Goal: Transaction & Acquisition: Purchase product/service

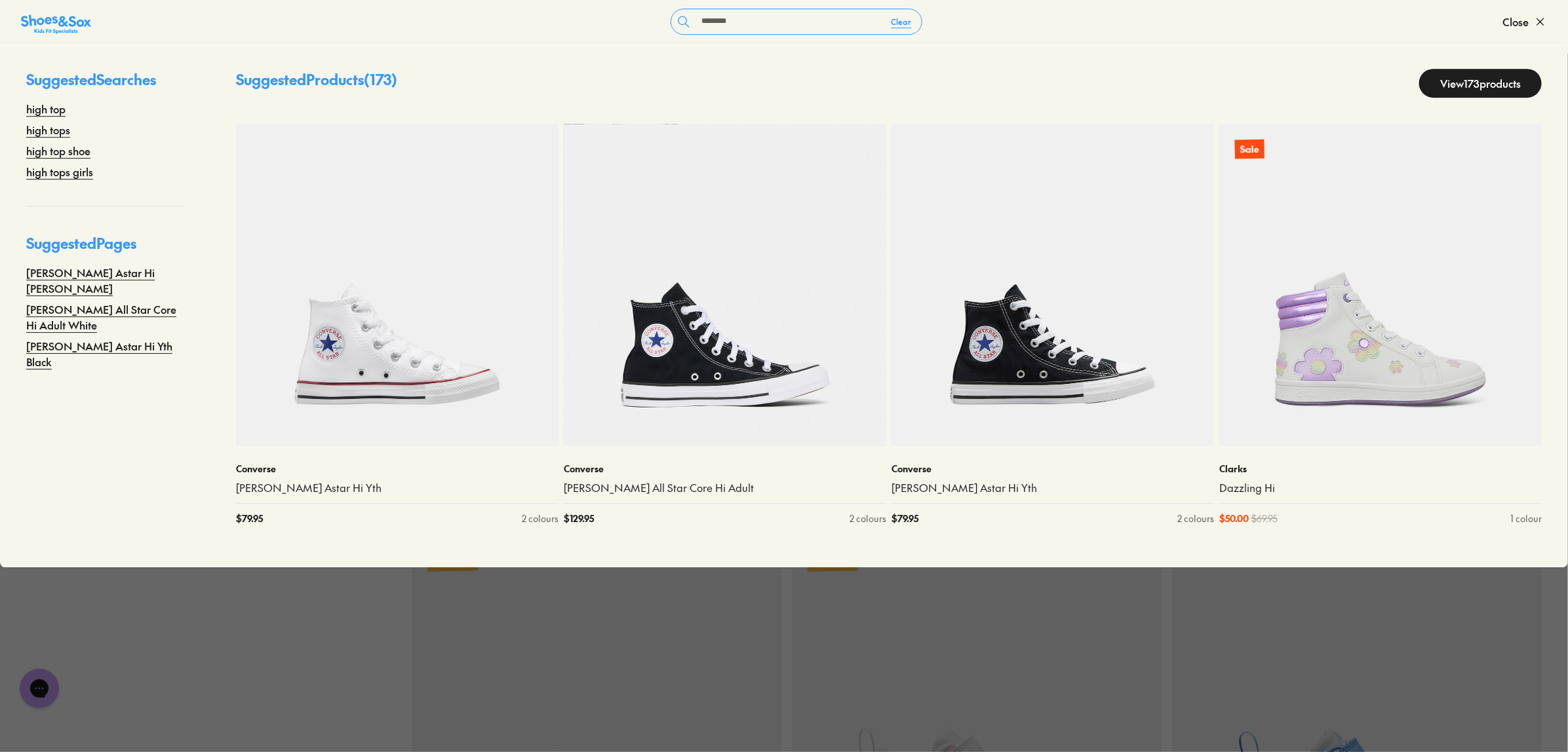
scroll to position [2539, 0]
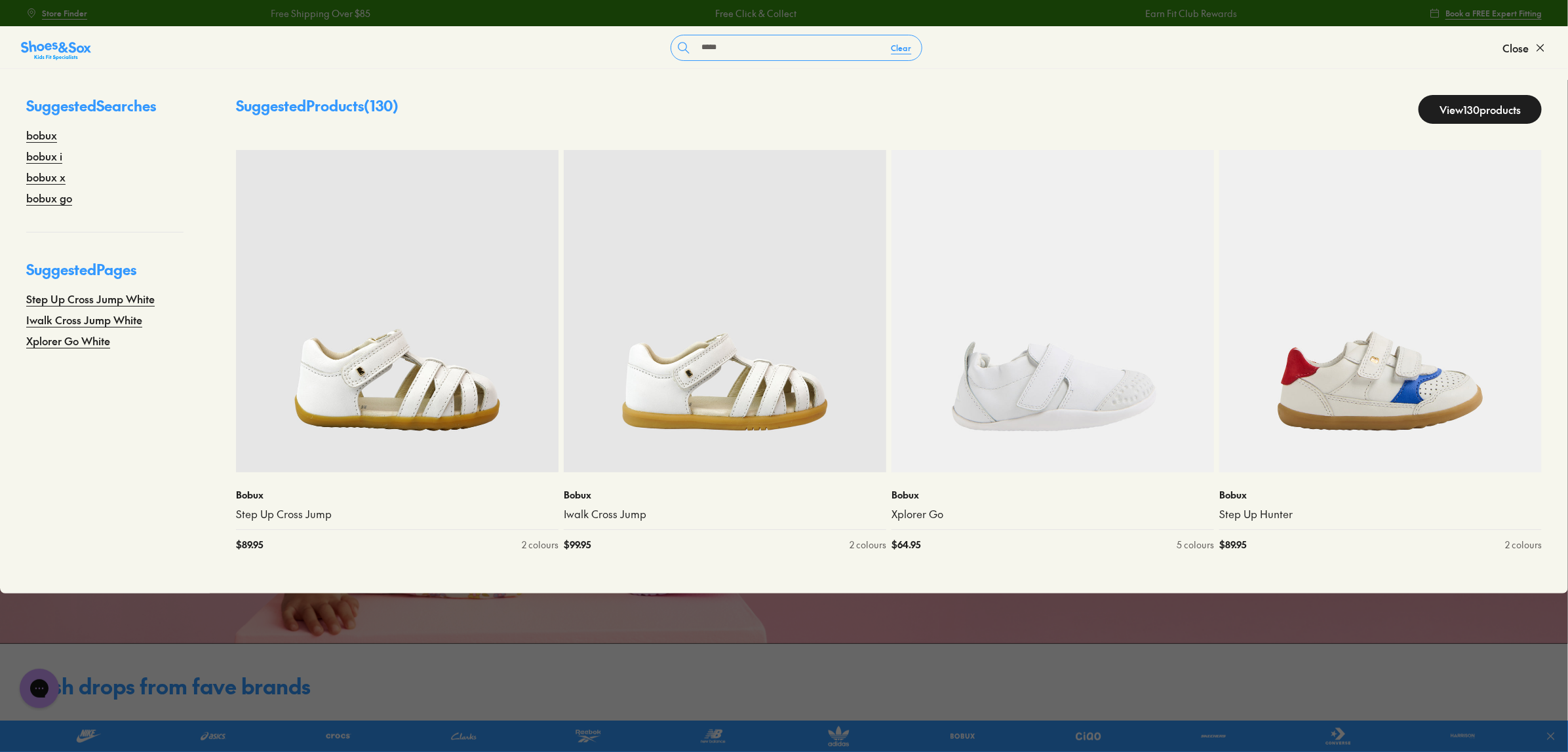
type input "*****"
click at [1466, 103] on link "View 130 products" at bounding box center [1479, 109] width 123 height 29
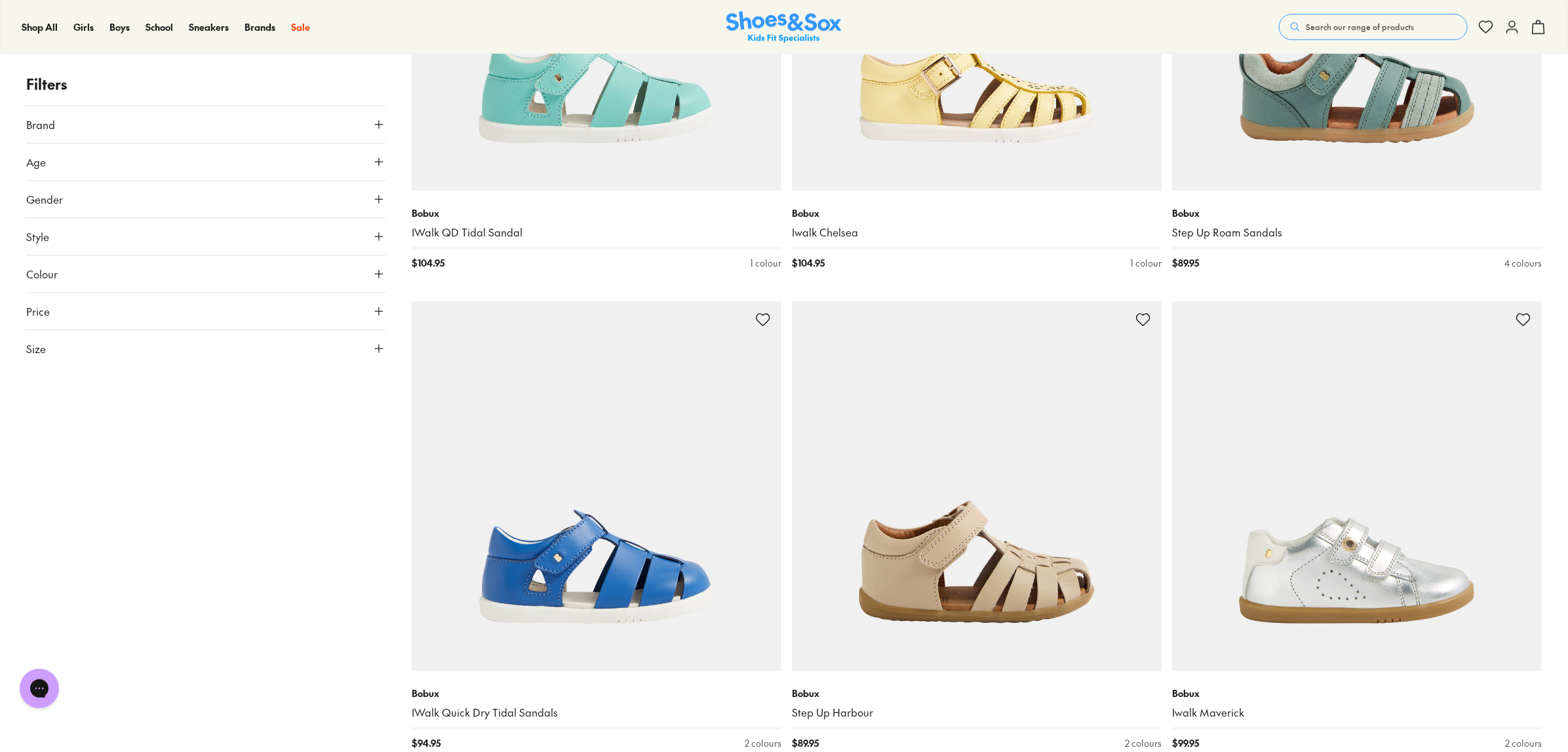
scroll to position [5816, 0]
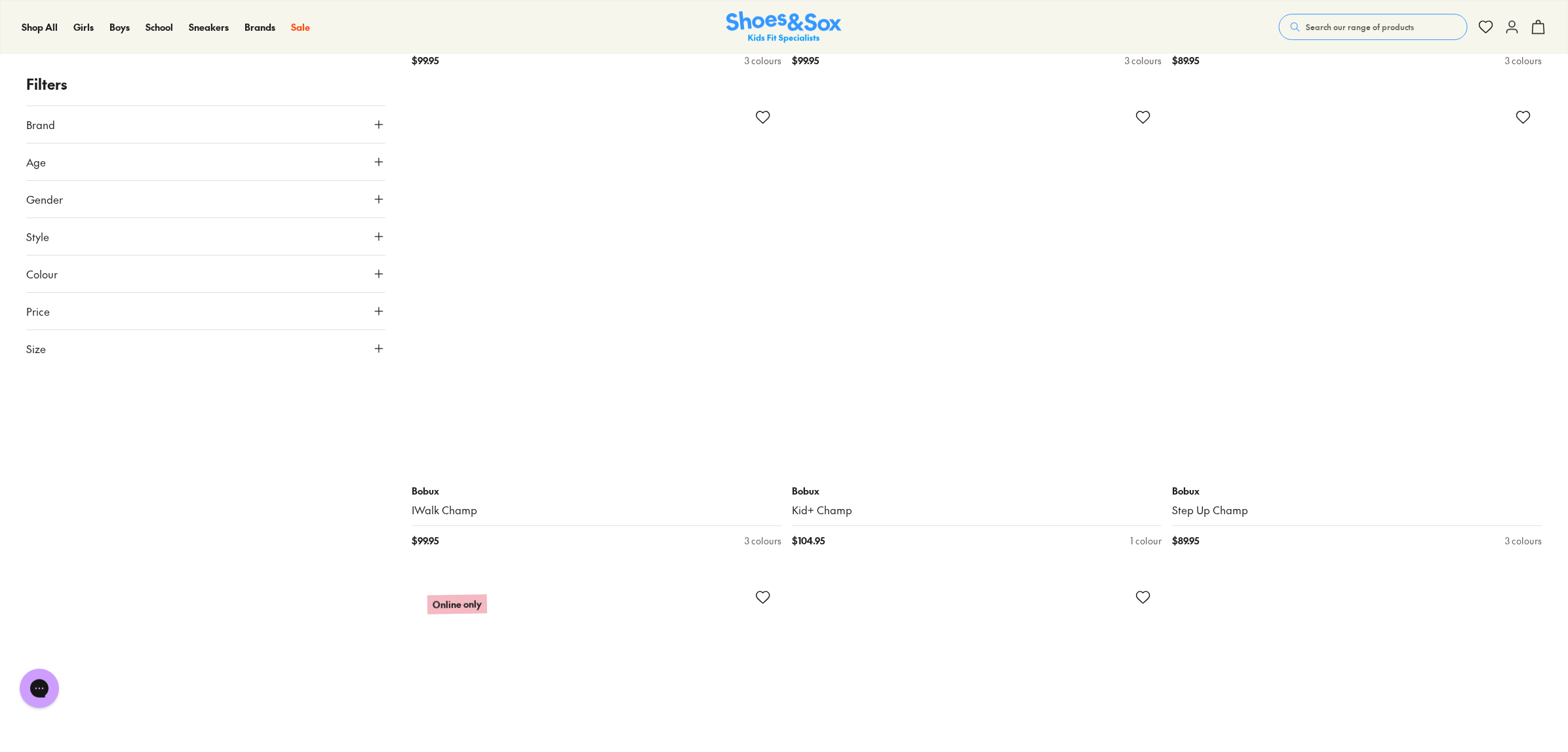
scroll to position [12124, 0]
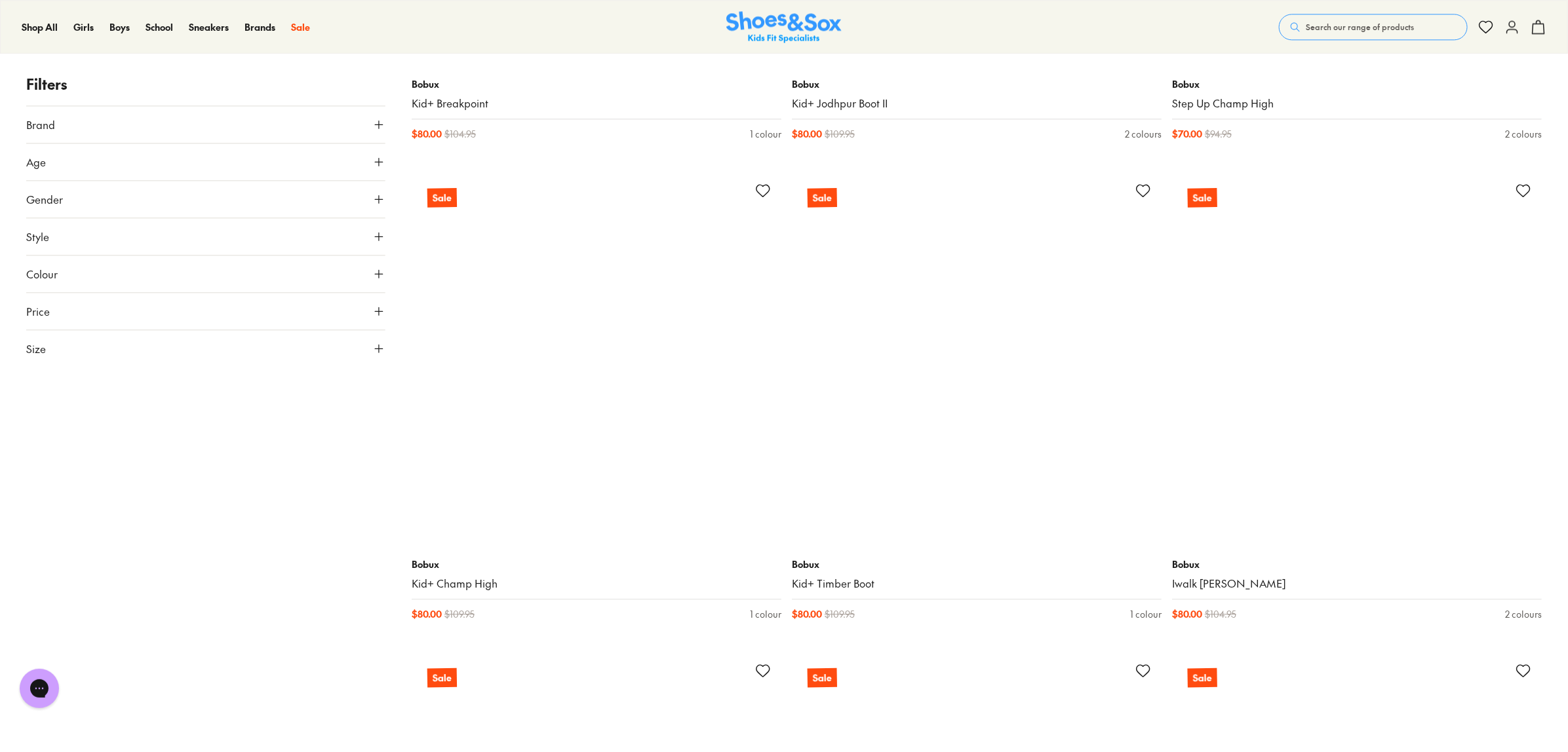
scroll to position [14499, 0]
